Goal: Connect with others: Connect with others

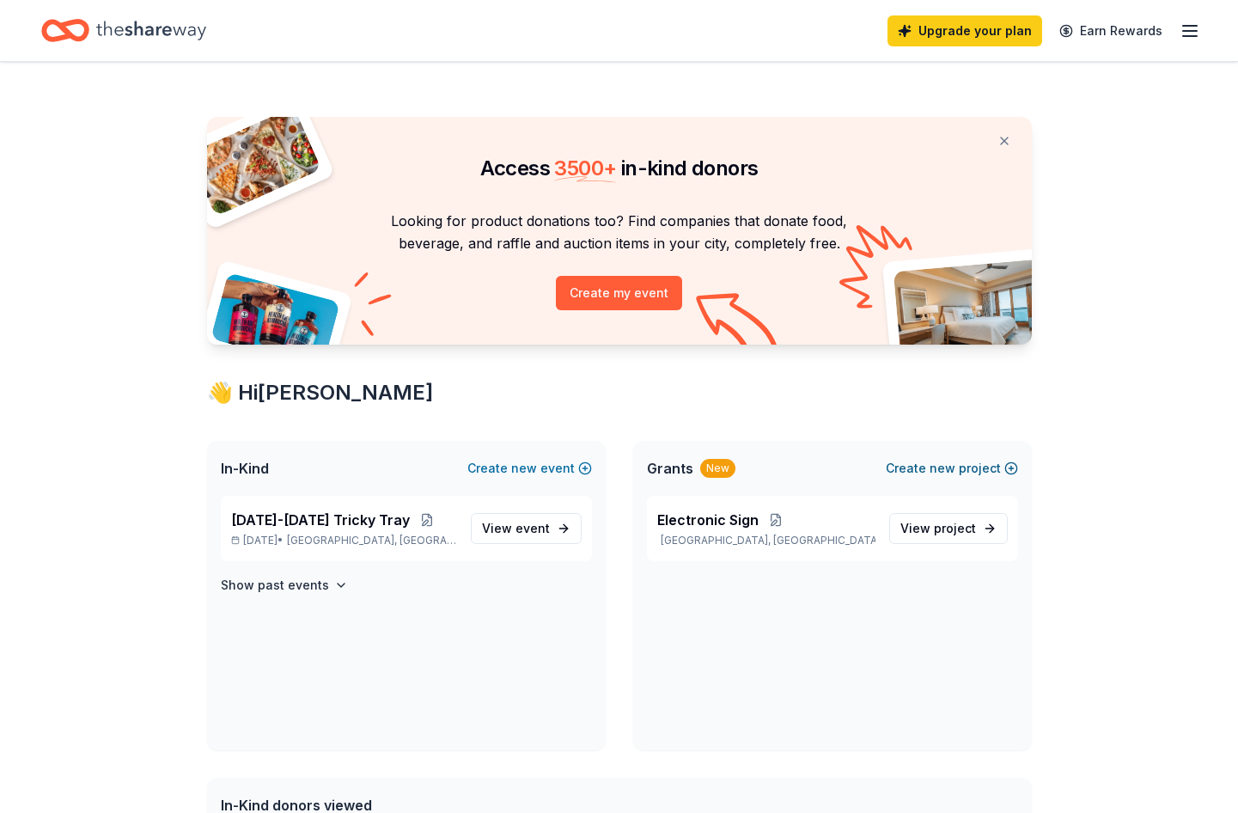
click at [910, 467] on button "Create new project" at bounding box center [952, 468] width 132 height 21
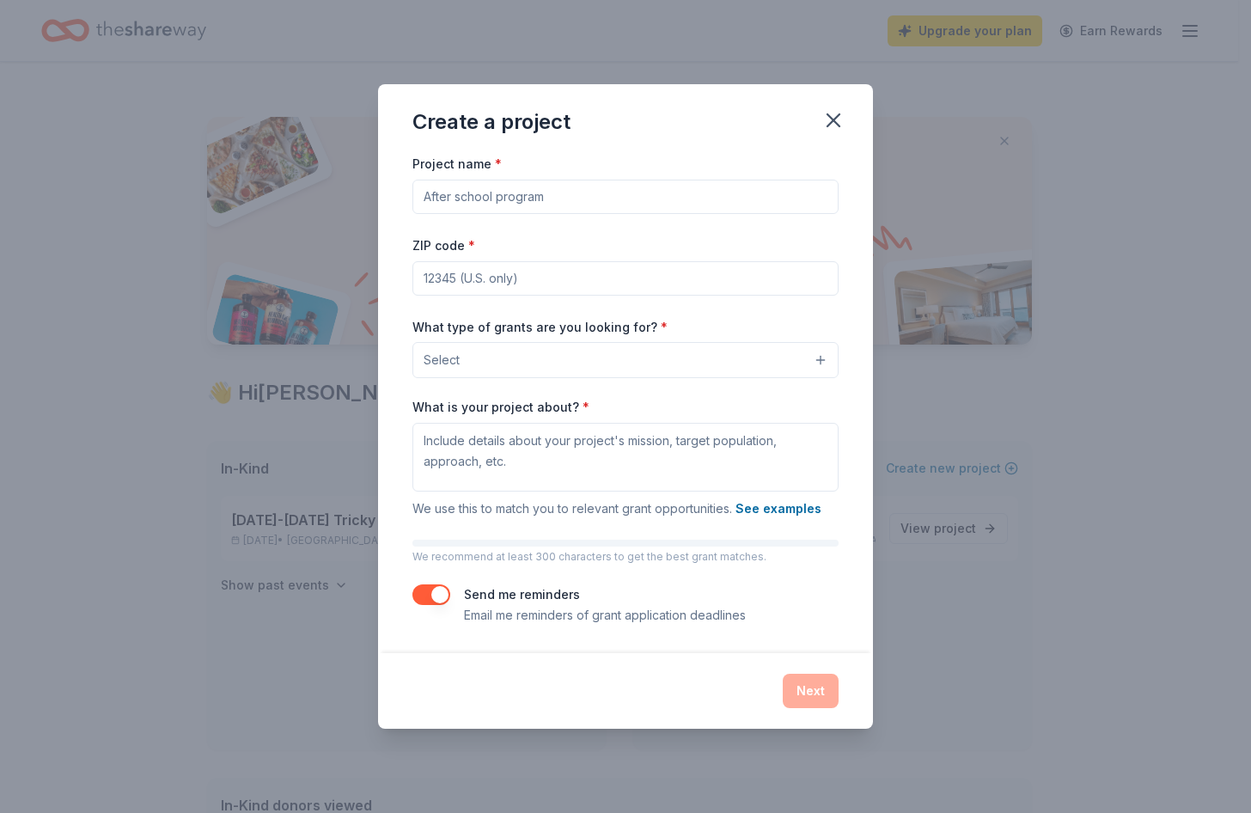
click at [505, 198] on input "Project name *" at bounding box center [625, 197] width 426 height 34
click at [827, 113] on icon "button" at bounding box center [833, 120] width 24 height 24
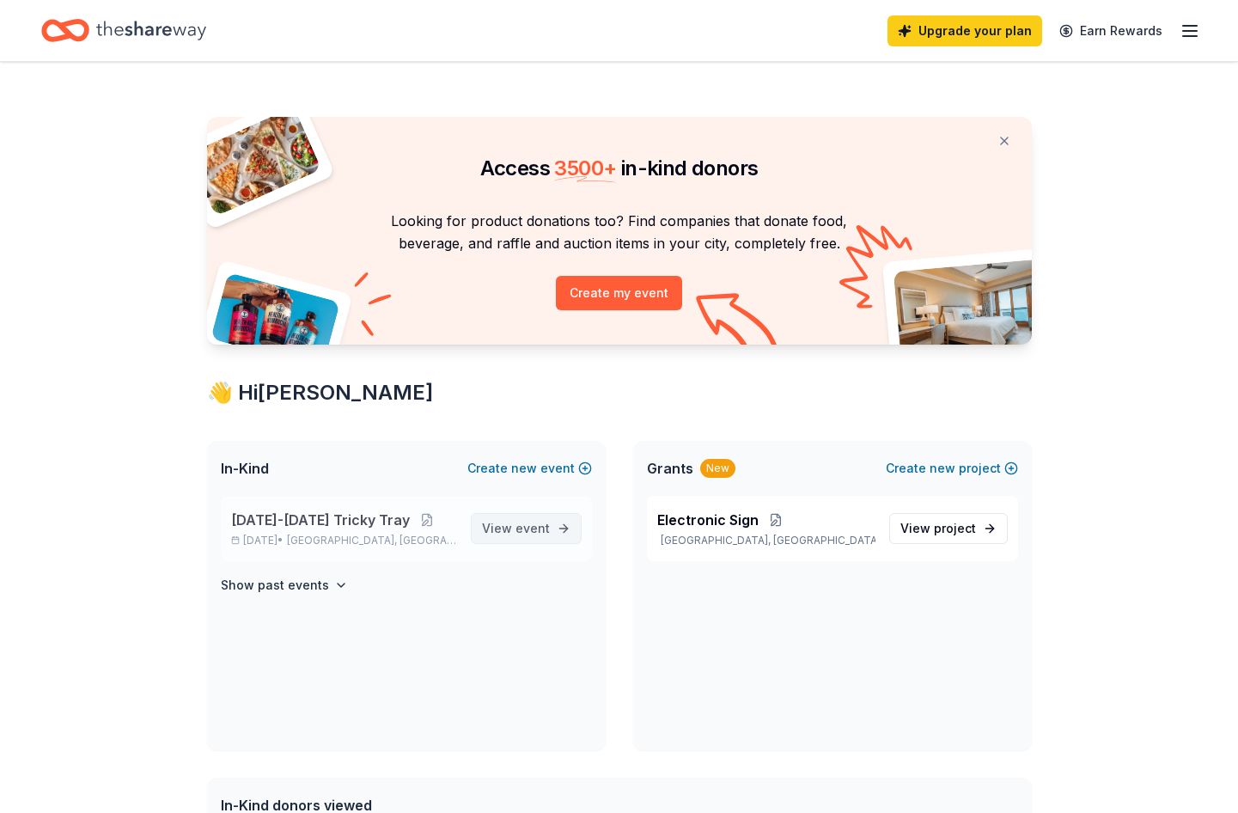
click at [534, 531] on span "event" at bounding box center [533, 528] width 34 height 15
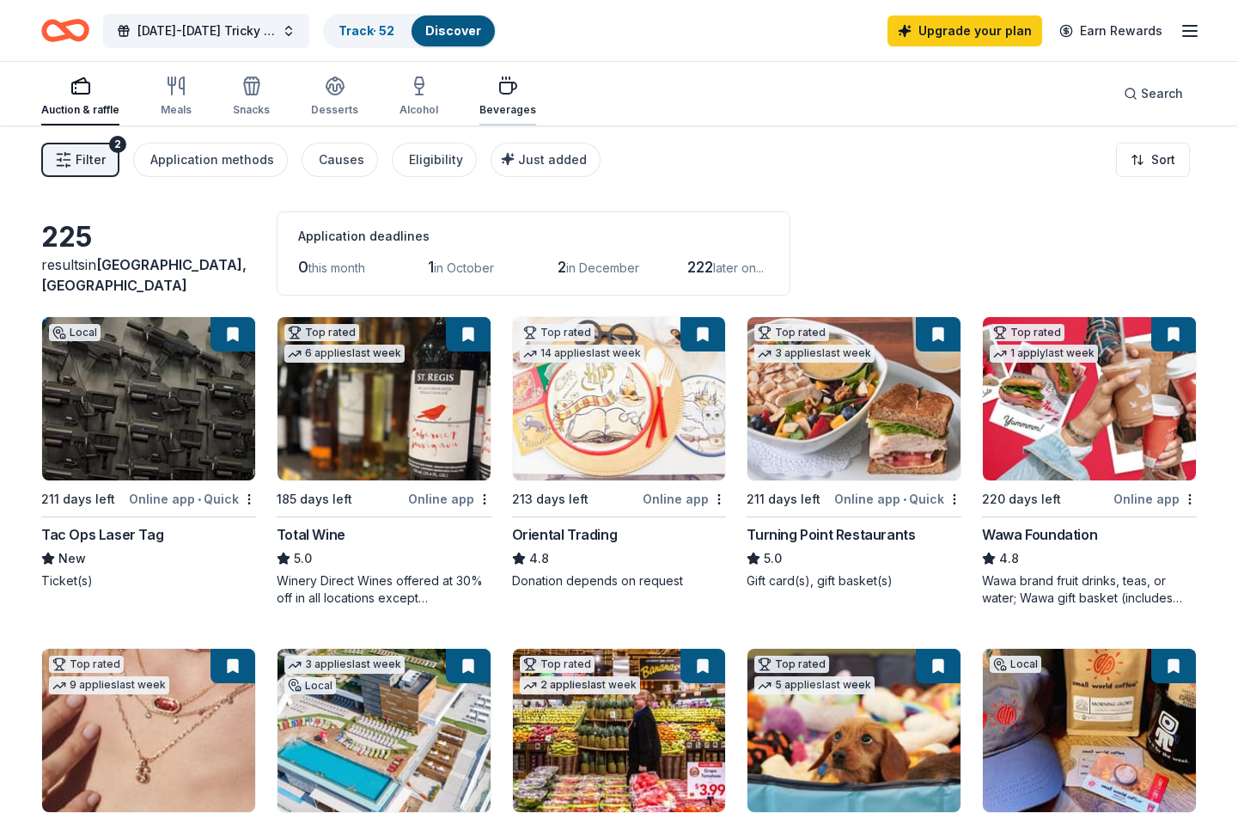
click at [508, 91] on icon "button" at bounding box center [508, 86] width 21 height 21
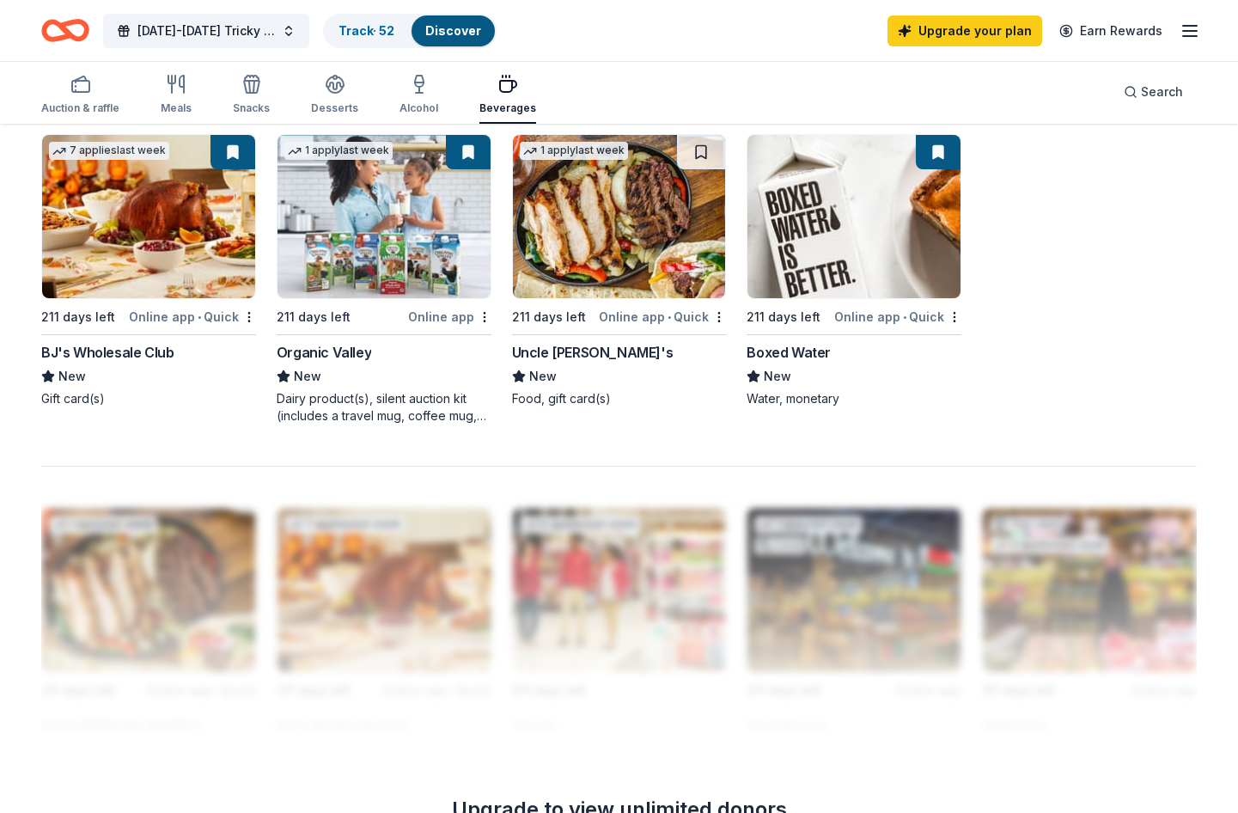
scroll to position [1203, 0]
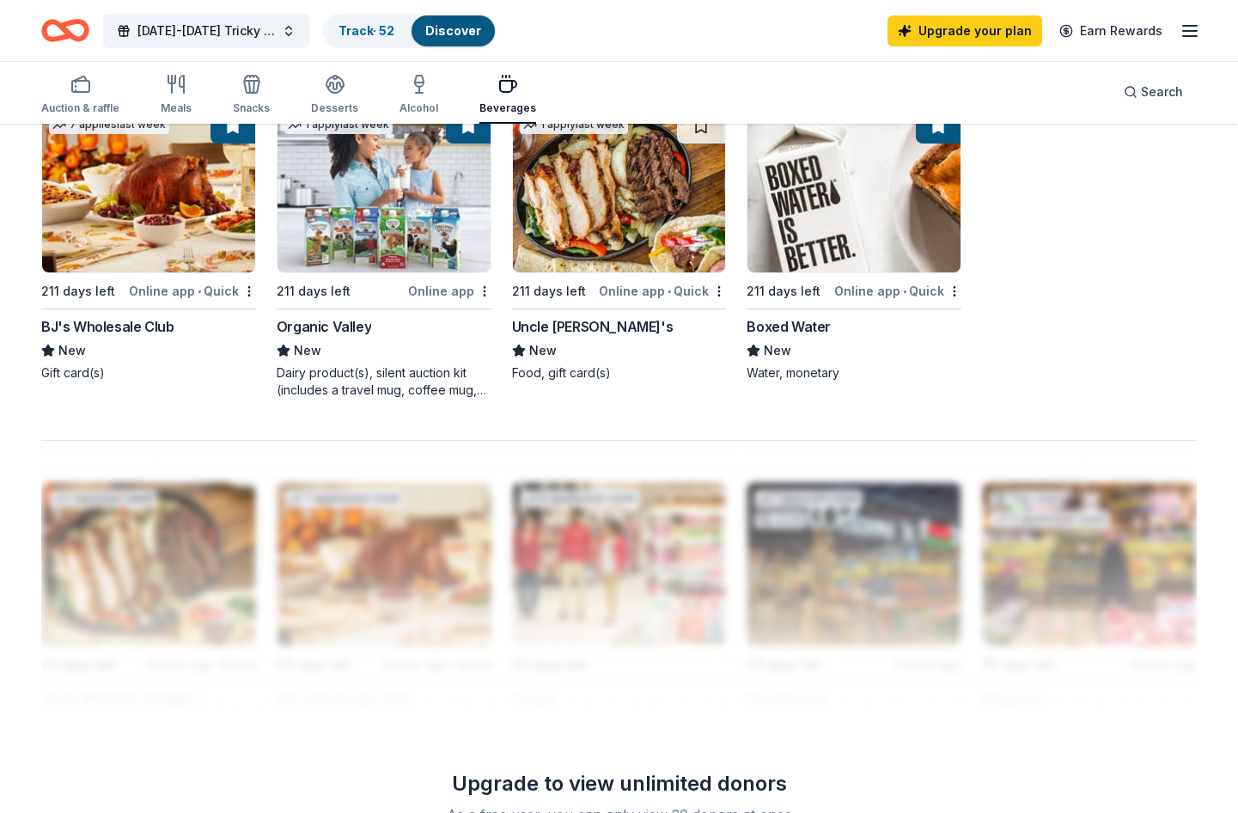
click at [821, 321] on div "Boxed Water" at bounding box center [789, 326] width 84 height 21
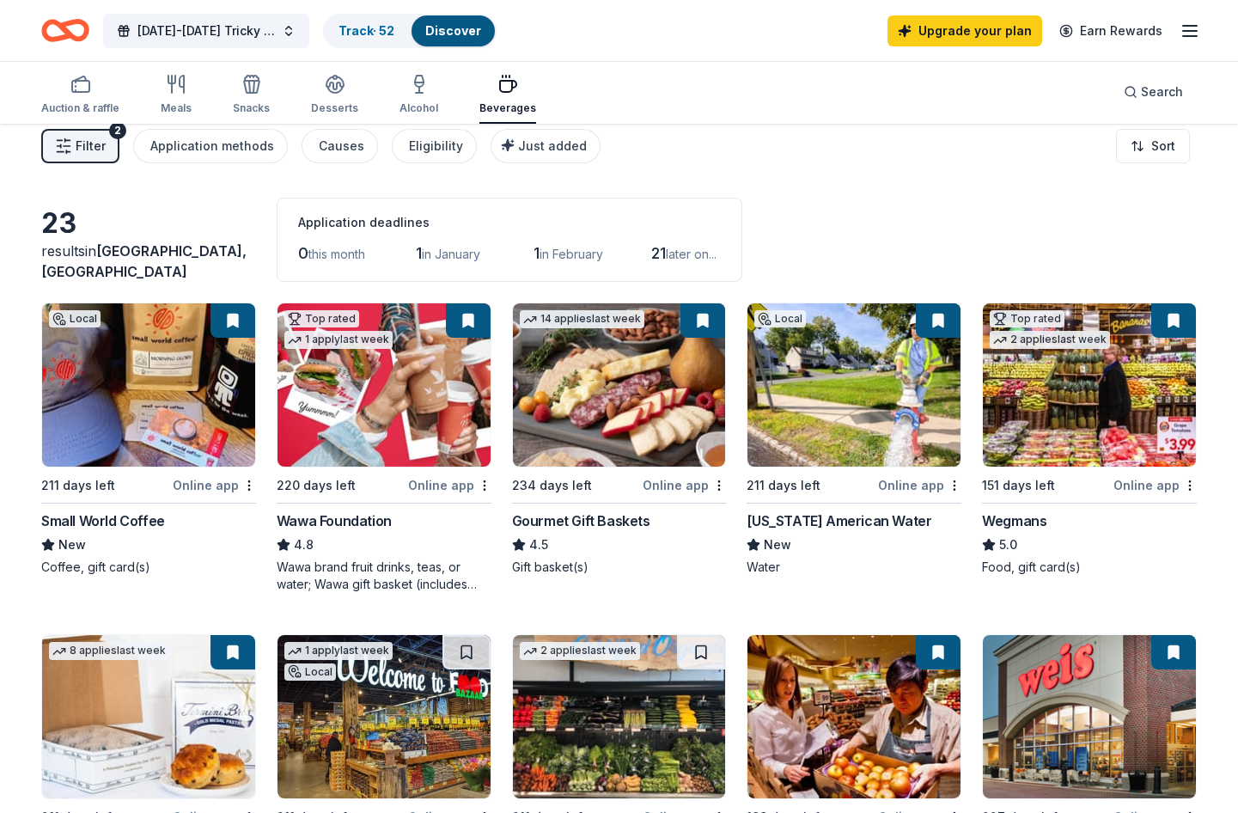
scroll to position [0, 0]
